Goal: Information Seeking & Learning: Learn about a topic

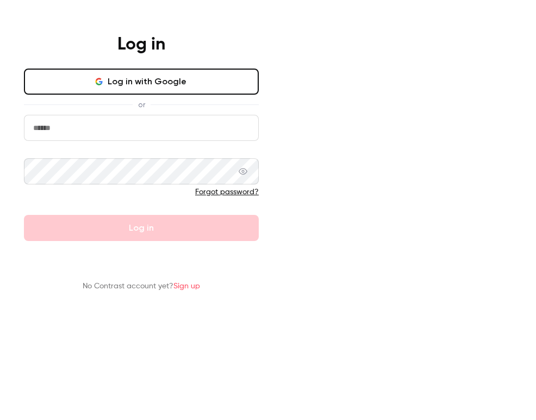
type input "**********"
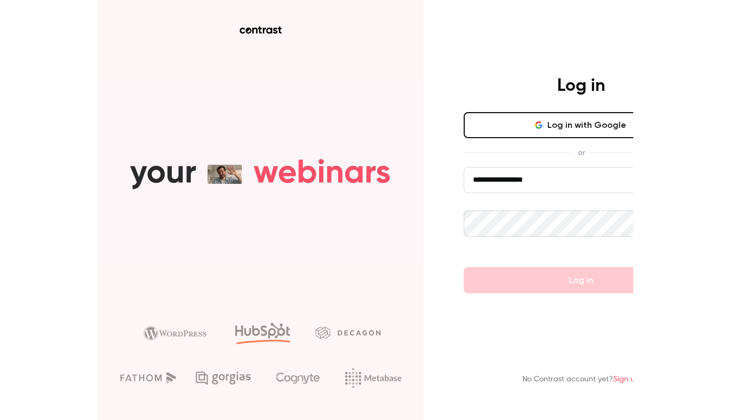
scroll to position [0, 65]
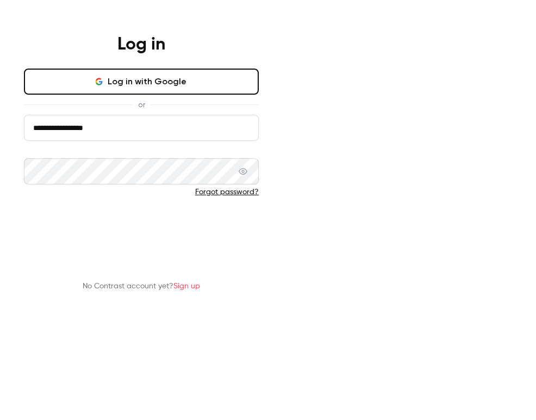
click at [259, 241] on button "Log in" at bounding box center [141, 228] width 235 height 26
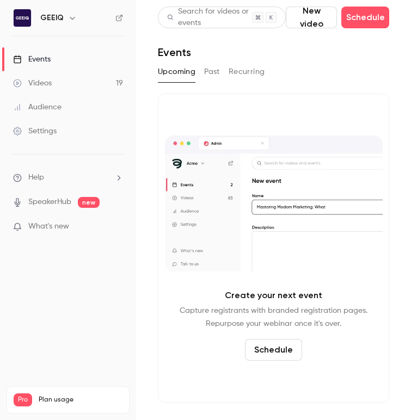
click at [44, 89] on link "Videos 19" at bounding box center [68, 83] width 136 height 24
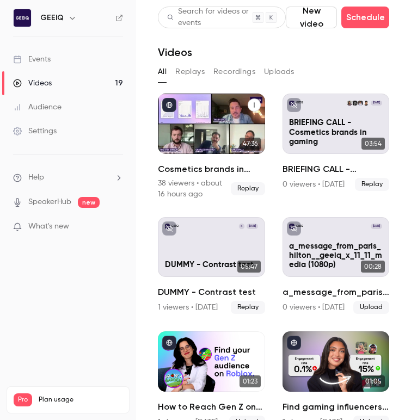
click at [200, 120] on div "Cosmetics brands in gaming: A conversation with essence cosmetics" at bounding box center [211, 124] width 107 height 60
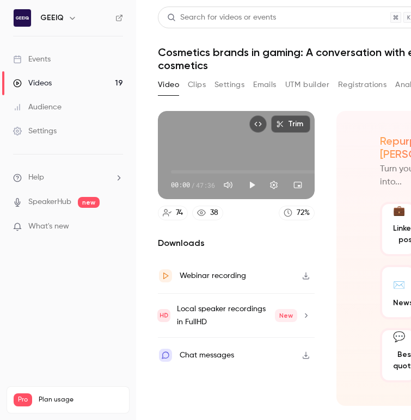
click at [360, 87] on button "Registrations" at bounding box center [362, 84] width 48 height 17
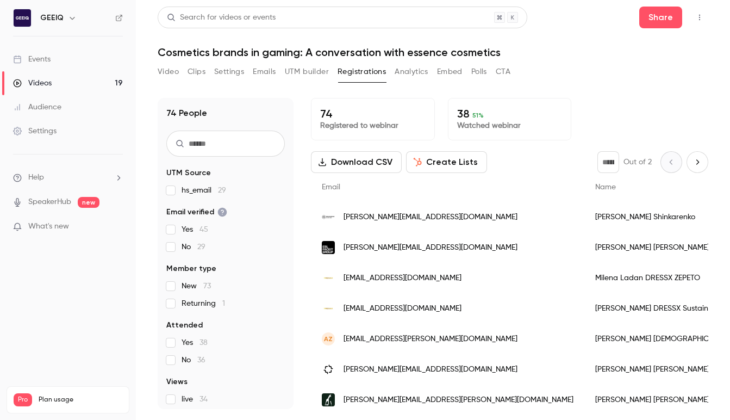
click at [473, 115] on span "51 %" at bounding box center [478, 115] width 11 height 8
click at [536, 112] on p "38 51 %" at bounding box center [509, 113] width 105 height 13
click at [536, 120] on div "74 Registered to webinar 38 51 % Watched webinar" at bounding box center [509, 119] width 397 height 42
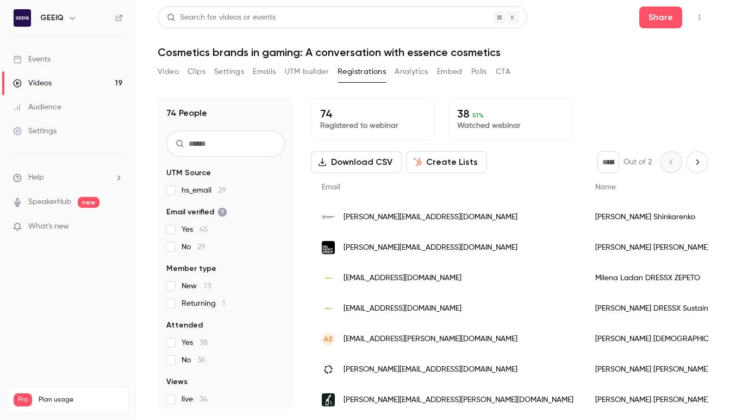
click at [536, 95] on div "74 People UTM Source hs_email 29 Email verified Yes 45 No 29 Member type New 73…" at bounding box center [433, 247] width 551 height 324
click at [536, 113] on div "74 Registered to webinar 38 51 % Watched webinar" at bounding box center [509, 119] width 397 height 42
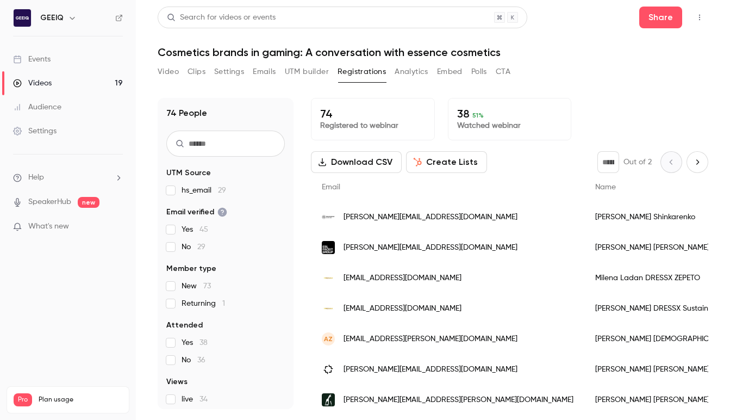
click at [536, 113] on div "74 Registered to webinar 38 51 % Watched webinar" at bounding box center [509, 119] width 397 height 42
click at [536, 120] on div "74 Registered to webinar 38 51 % Watched webinar" at bounding box center [509, 119] width 397 height 42
click at [187, 69] on div "Video Clips Settings Emails UTM builder Registrations Analytics Embed Polls CTA" at bounding box center [334, 71] width 353 height 17
click at [197, 71] on button "Clips" at bounding box center [197, 71] width 18 height 17
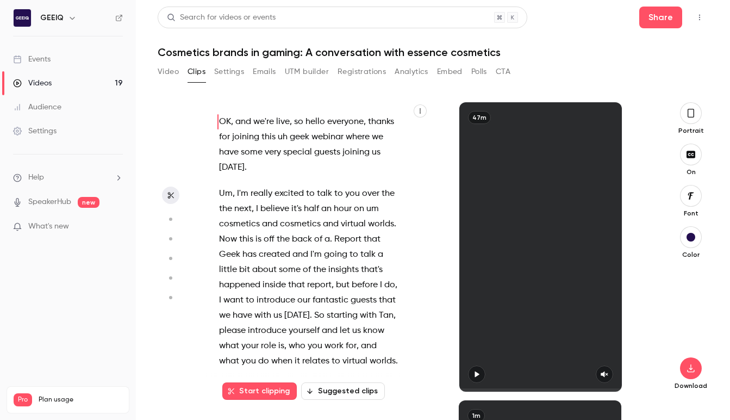
click at [228, 73] on button "Settings" at bounding box center [229, 71] width 30 height 17
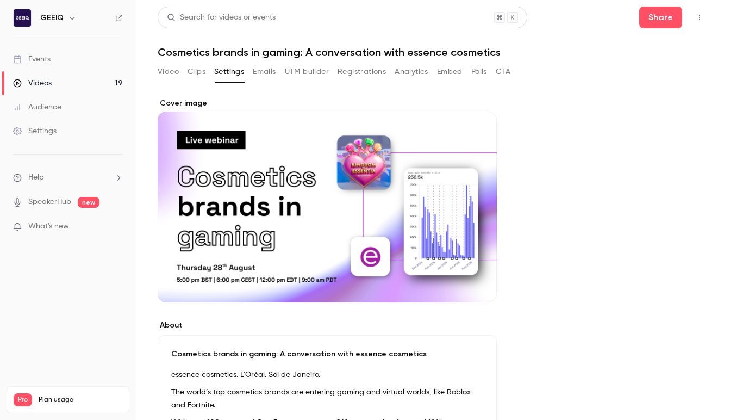
click at [162, 75] on button "Video" at bounding box center [168, 71] width 21 height 17
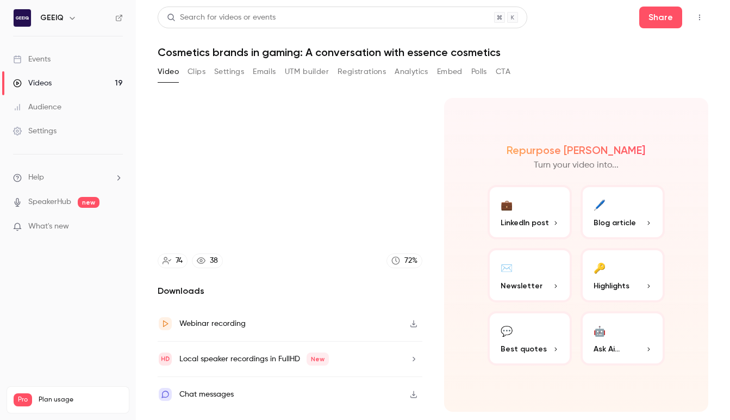
click at [339, 72] on button "Registrations" at bounding box center [362, 71] width 48 height 17
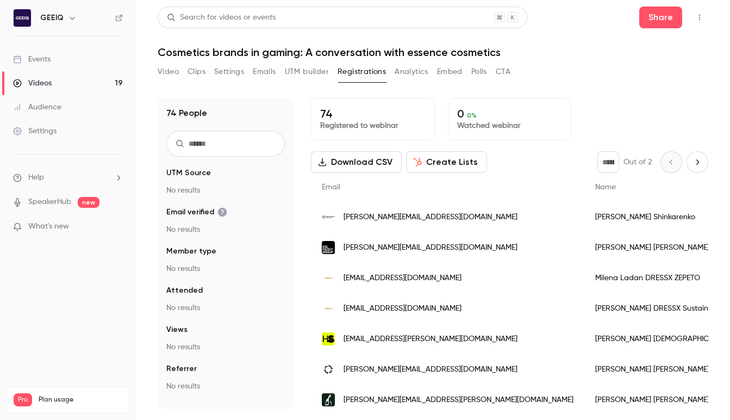
click at [402, 69] on button "Analytics" at bounding box center [412, 71] width 34 height 17
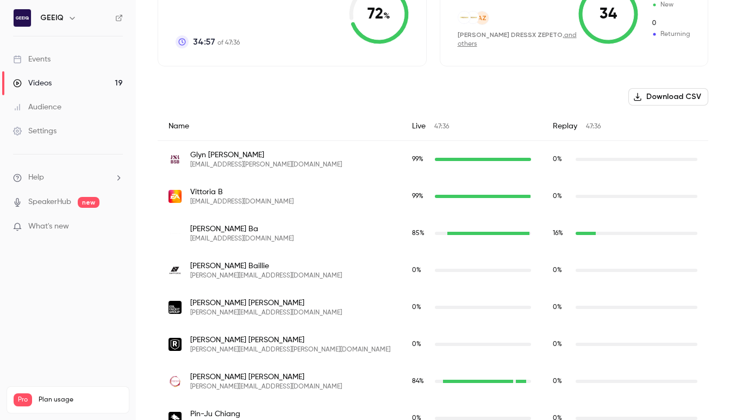
scroll to position [312, 0]
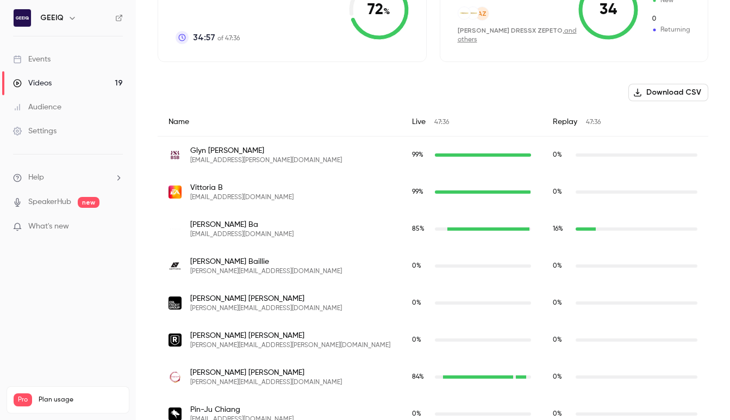
click at [214, 152] on span "[PERSON_NAME]" at bounding box center [266, 150] width 152 height 11
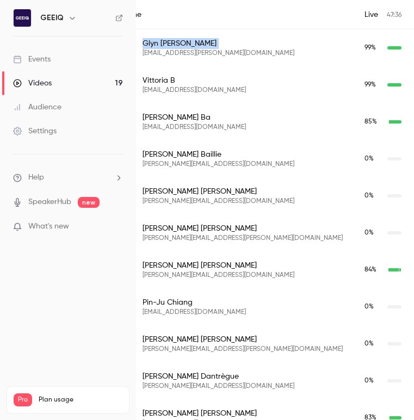
scroll to position [419, 47]
